Goal: Complete application form

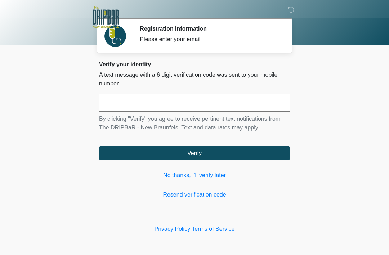
click at [238, 90] on div "Verify your identity A text message with a 6 digit verification code was sent t…" at bounding box center [194, 130] width 191 height 138
click at [235, 104] on input "text" at bounding box center [194, 103] width 191 height 18
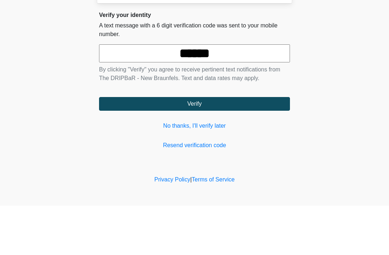
type input "******"
click at [240, 95] on form "****** By clicking "Verify" you agree to receive pertinent text notifications f…" at bounding box center [194, 127] width 191 height 66
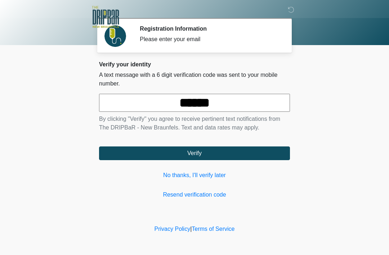
click at [216, 152] on button "Verify" at bounding box center [194, 153] width 191 height 14
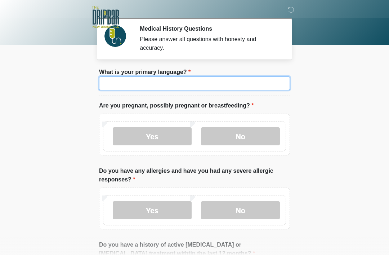
click at [214, 80] on input "What is your primary language?" at bounding box center [194, 83] width 191 height 14
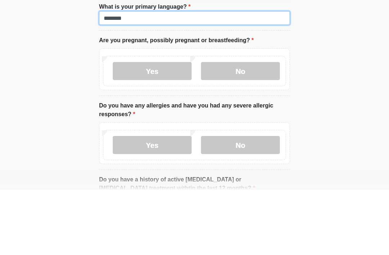
type input "*******"
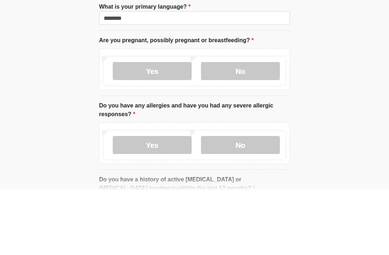
click at [275, 127] on label "No" at bounding box center [240, 136] width 79 height 18
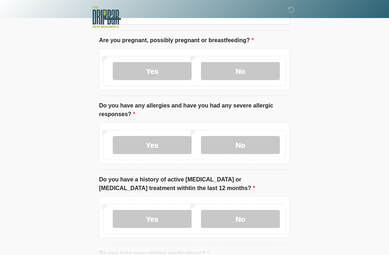
click at [268, 136] on label "No" at bounding box center [240, 145] width 79 height 18
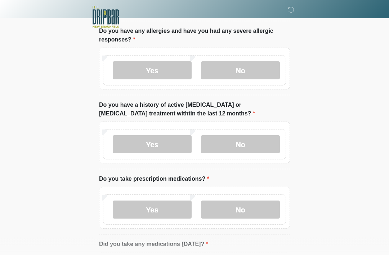
scroll to position [140, 0]
click at [265, 142] on label "No" at bounding box center [240, 144] width 79 height 18
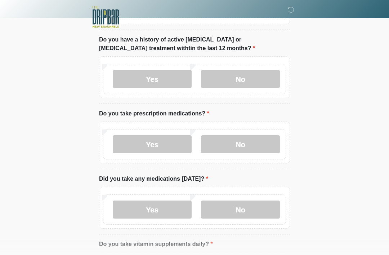
scroll to position [205, 0]
click at [256, 140] on label "No" at bounding box center [240, 144] width 79 height 18
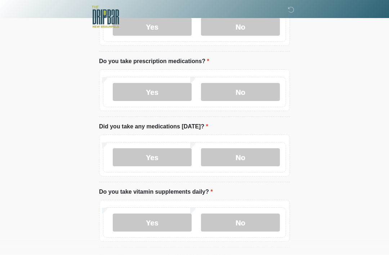
scroll to position [257, 0]
click at [262, 157] on label "No" at bounding box center [240, 157] width 79 height 18
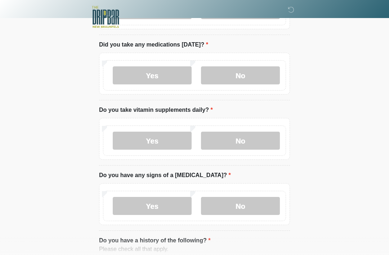
scroll to position [341, 0]
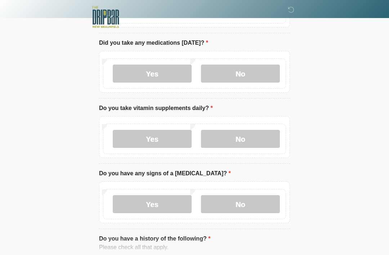
click at [147, 142] on label "Yes" at bounding box center [152, 139] width 79 height 18
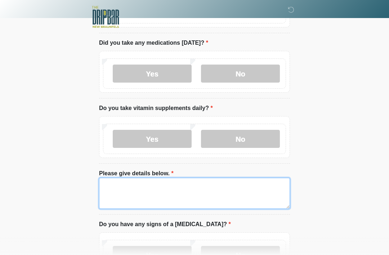
click at [245, 199] on textarea "Please give details below." at bounding box center [194, 192] width 191 height 31
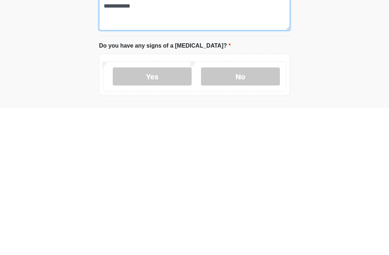
scroll to position [372, 0]
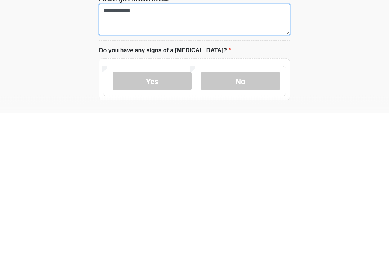
type textarea "**********"
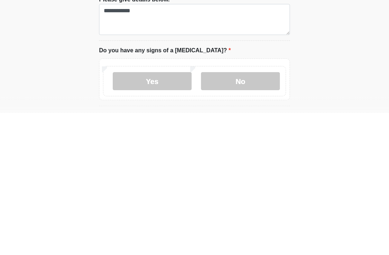
click at [263, 214] on label "No" at bounding box center [240, 223] width 79 height 18
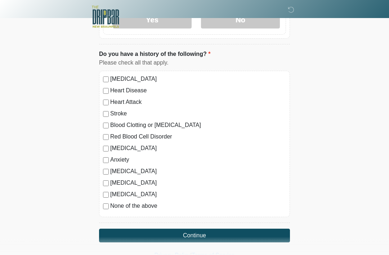
scroll to position [577, 0]
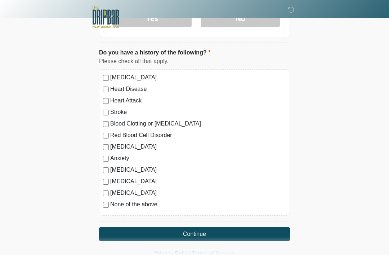
click at [154, 205] on label "None of the above" at bounding box center [198, 204] width 176 height 9
click at [236, 227] on button "Continue" at bounding box center [194, 234] width 191 height 14
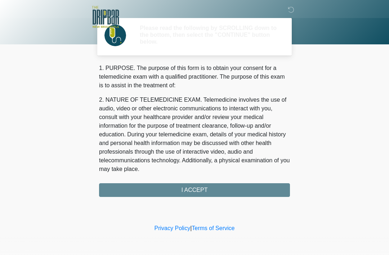
scroll to position [0, 0]
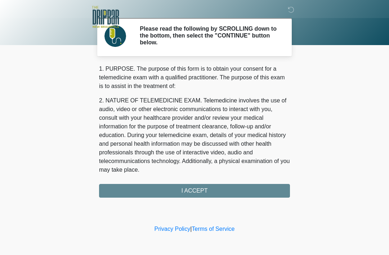
click at [243, 187] on div "1. PURPOSE. The purpose of this form is to obtain your consent for a telemedici…" at bounding box center [194, 130] width 191 height 133
click at [199, 188] on div "1. PURPOSE. The purpose of this form is to obtain your consent for a telemedici…" at bounding box center [194, 130] width 191 height 133
click at [195, 188] on div "1. PURPOSE. The purpose of this form is to obtain your consent for a telemedici…" at bounding box center [194, 130] width 191 height 133
click at [198, 191] on div "1. PURPOSE. The purpose of this form is to obtain your consent for a telemedici…" at bounding box center [194, 130] width 191 height 133
click at [203, 190] on div "1. PURPOSE. The purpose of this form is to obtain your consent for a telemedici…" at bounding box center [194, 130] width 191 height 133
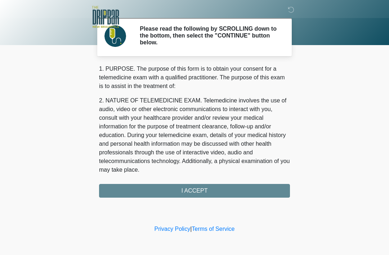
click at [176, 229] on link "Privacy Policy" at bounding box center [172, 228] width 36 height 6
click at [228, 189] on div "1. PURPOSE. The purpose of this form is to obtain your consent for a telemedici…" at bounding box center [194, 130] width 191 height 133
click at [227, 230] on link "Terms of Service" at bounding box center [213, 228] width 43 height 6
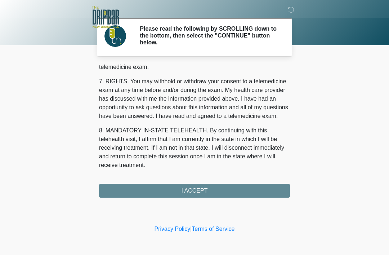
scroll to position [316, 0]
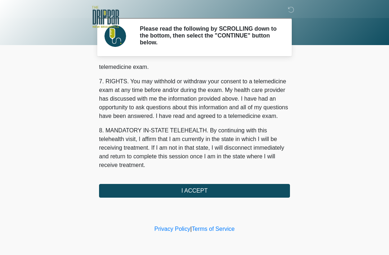
click at [219, 191] on button "I ACCEPT" at bounding box center [194, 191] width 191 height 14
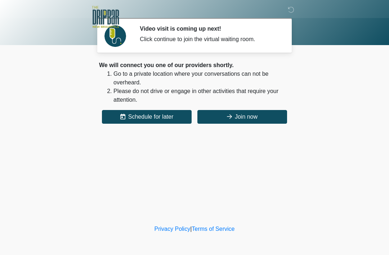
click at [255, 114] on button "Join now" at bounding box center [242, 117] width 90 height 14
